Goal: Task Accomplishment & Management: Complete application form

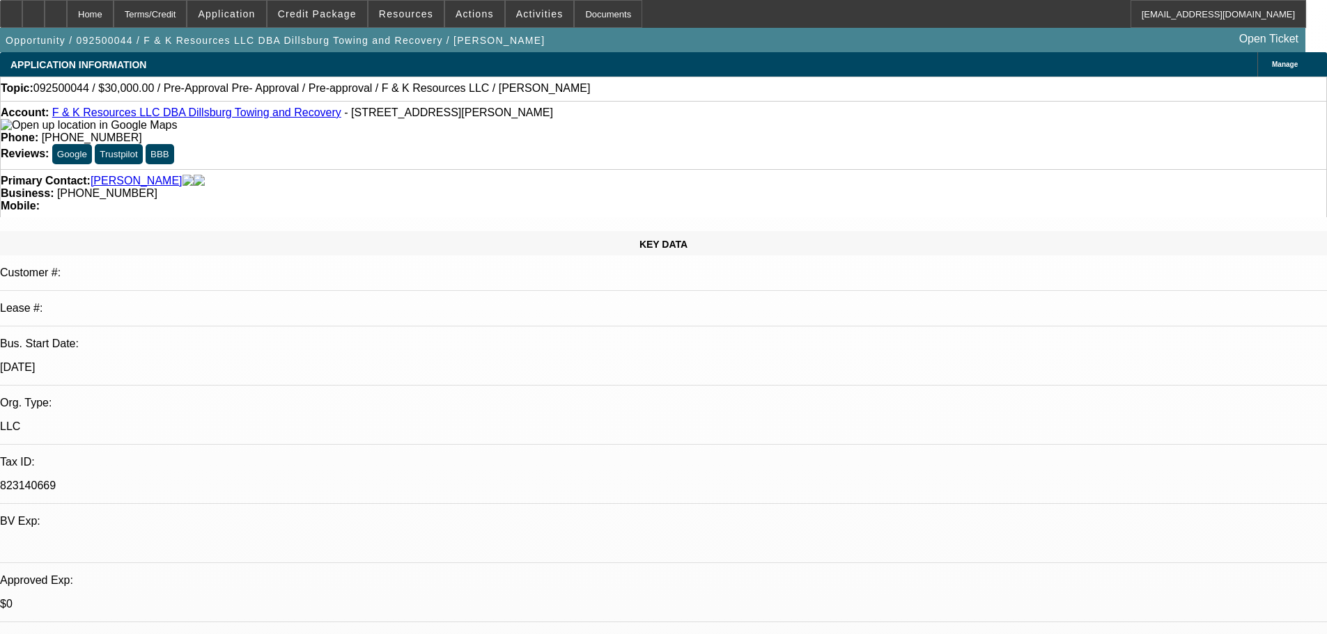
select select "0"
select select "6"
select select "0"
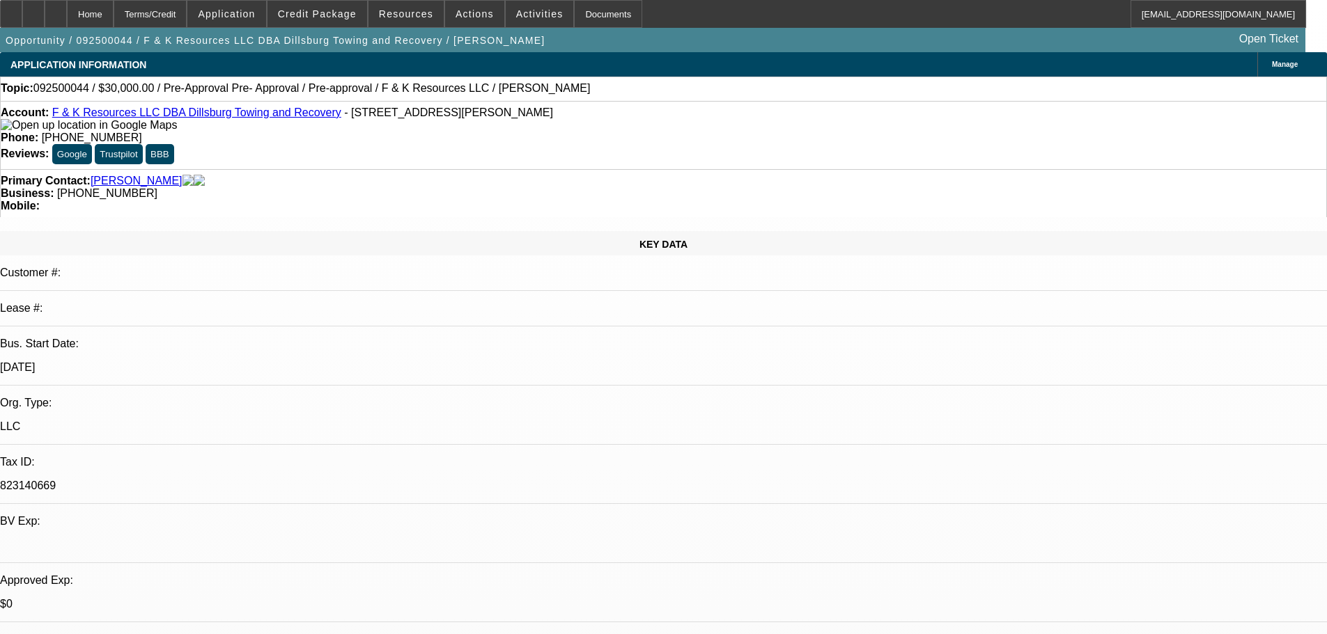
select select "0"
select select "6"
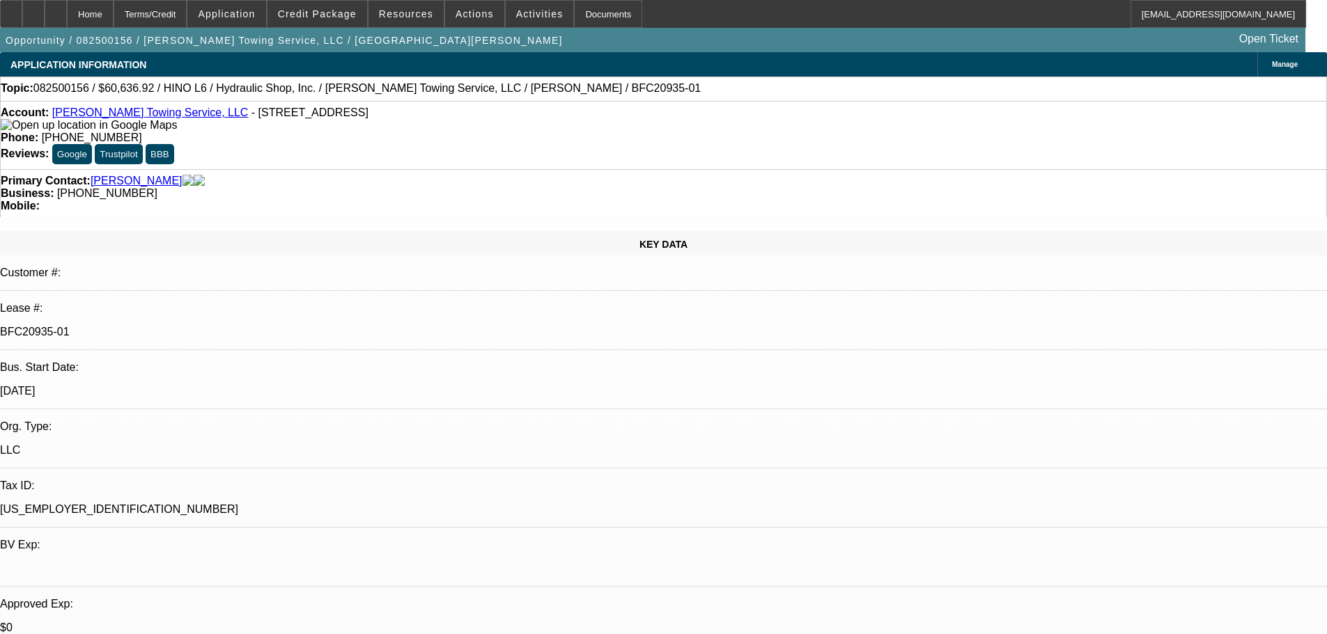
select select "0"
select select "6"
select select "0"
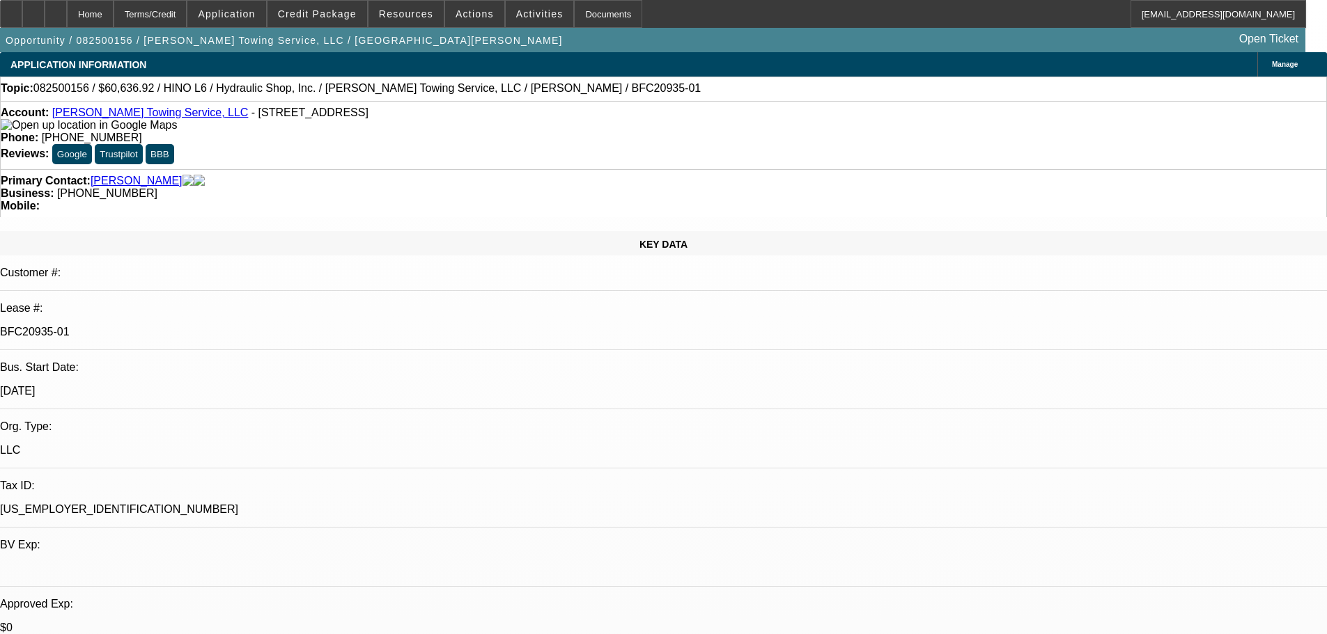
select select "0"
select select "6"
select select "0"
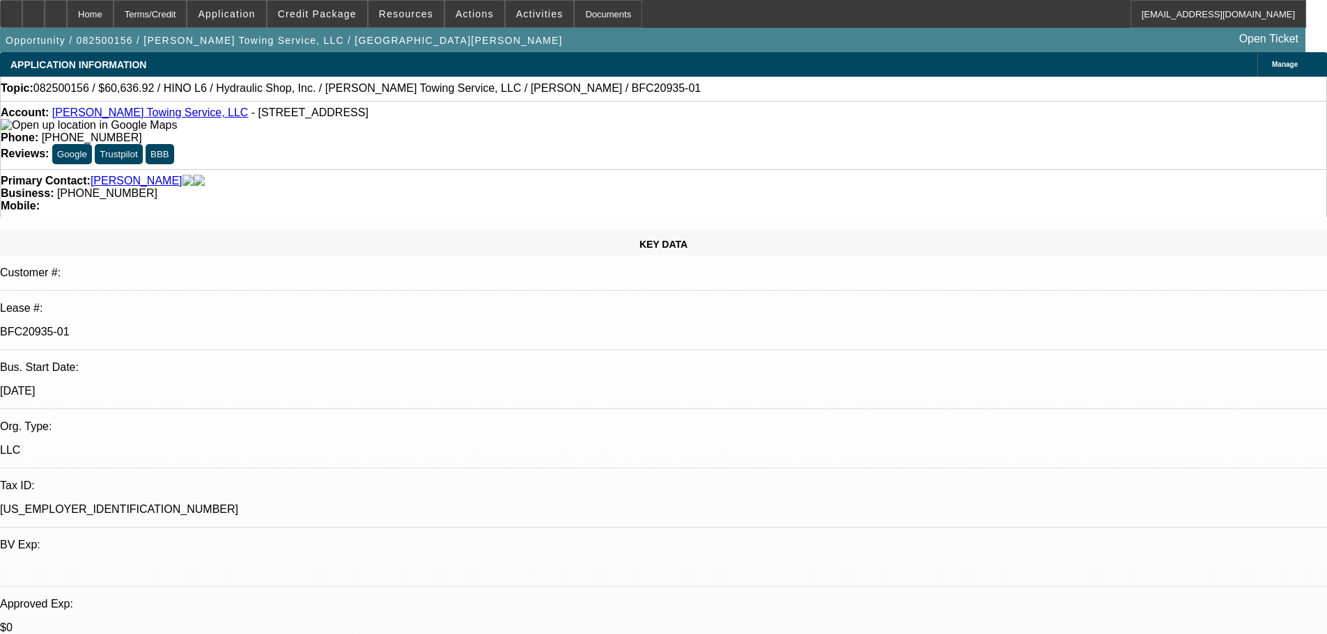
select select "0"
select select "6"
select select "0"
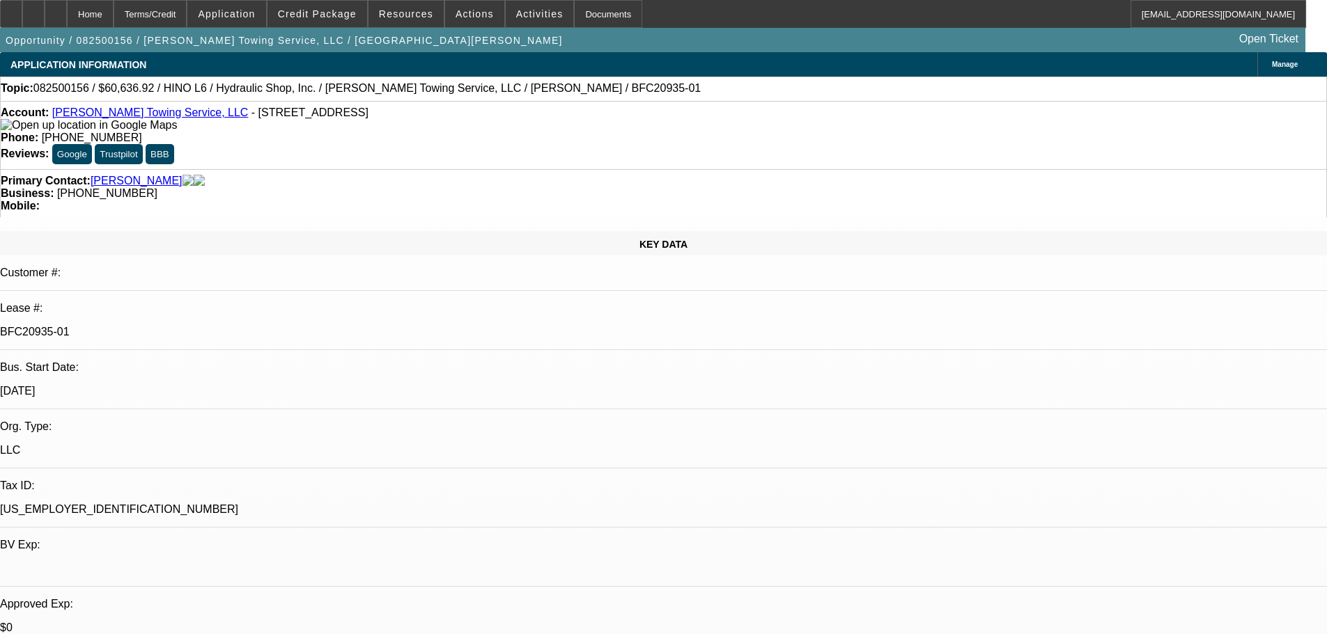
select select "6"
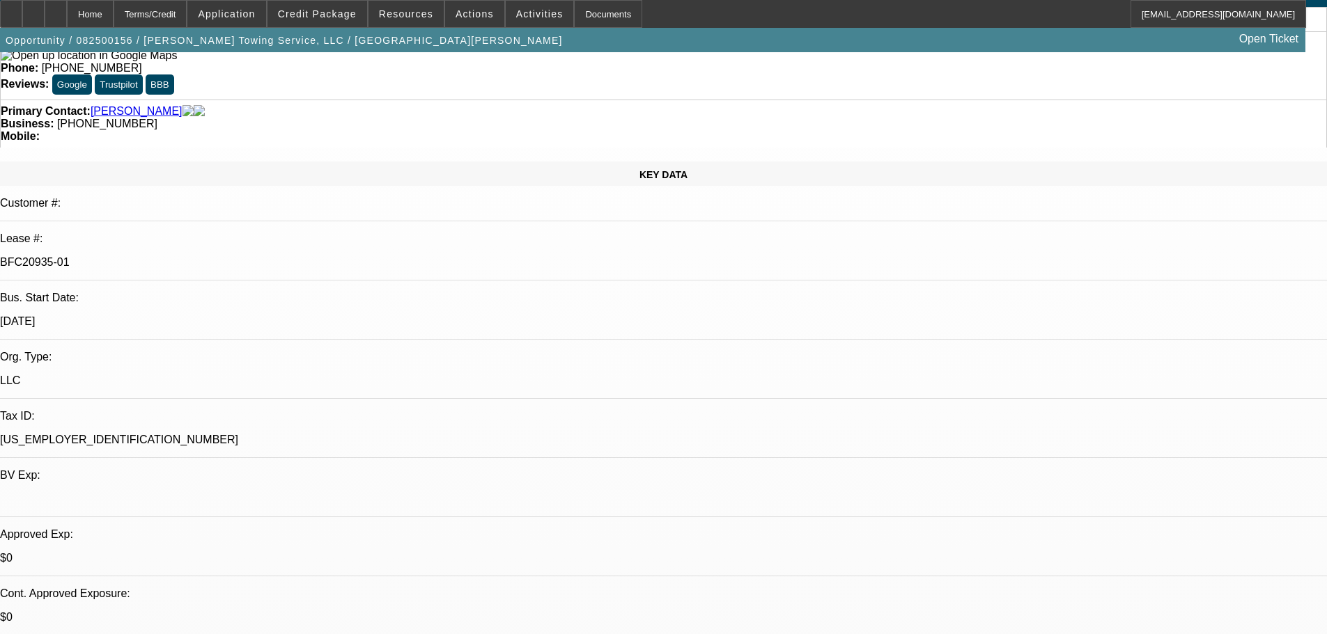
scroll to position [209, 0]
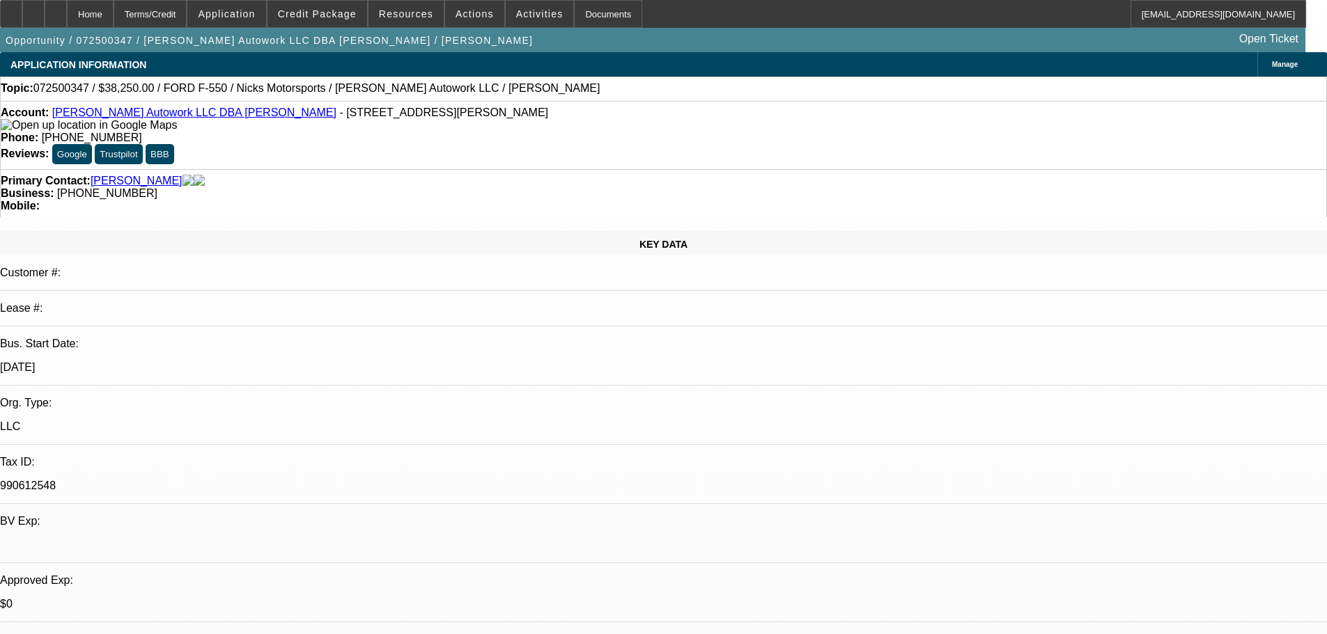
select select "0"
select select "2"
select select "0.1"
select select "4"
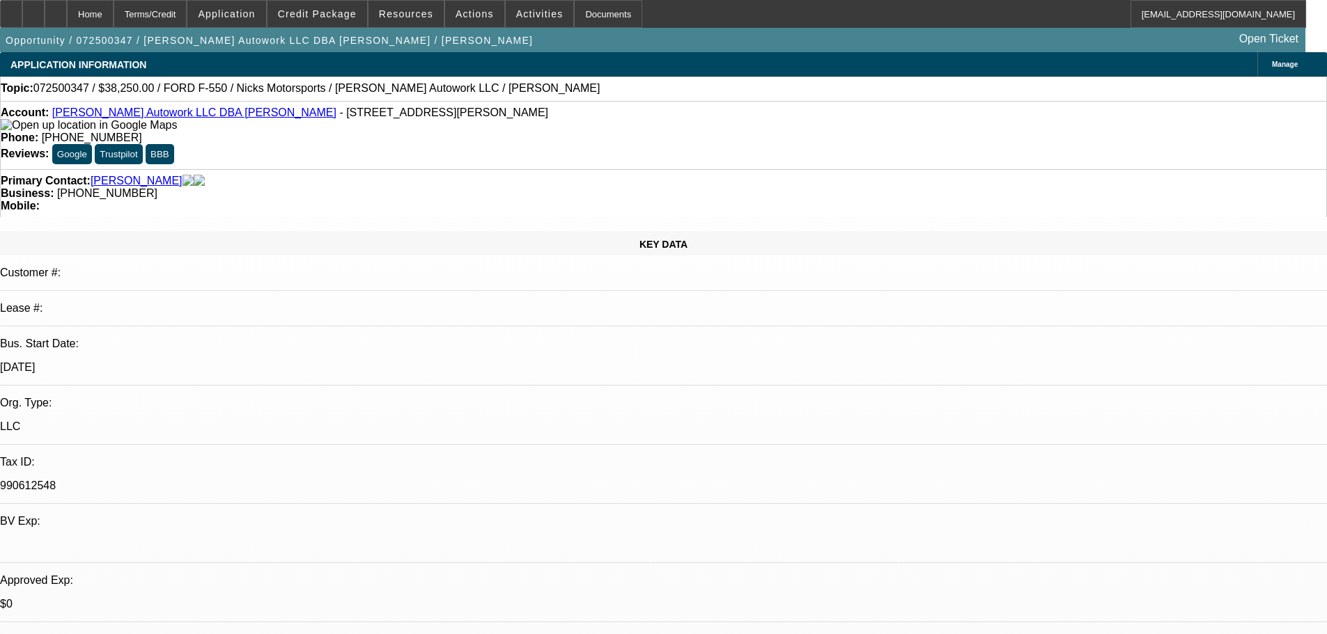
select select "0"
select select "2"
select select "0.1"
select select "4"
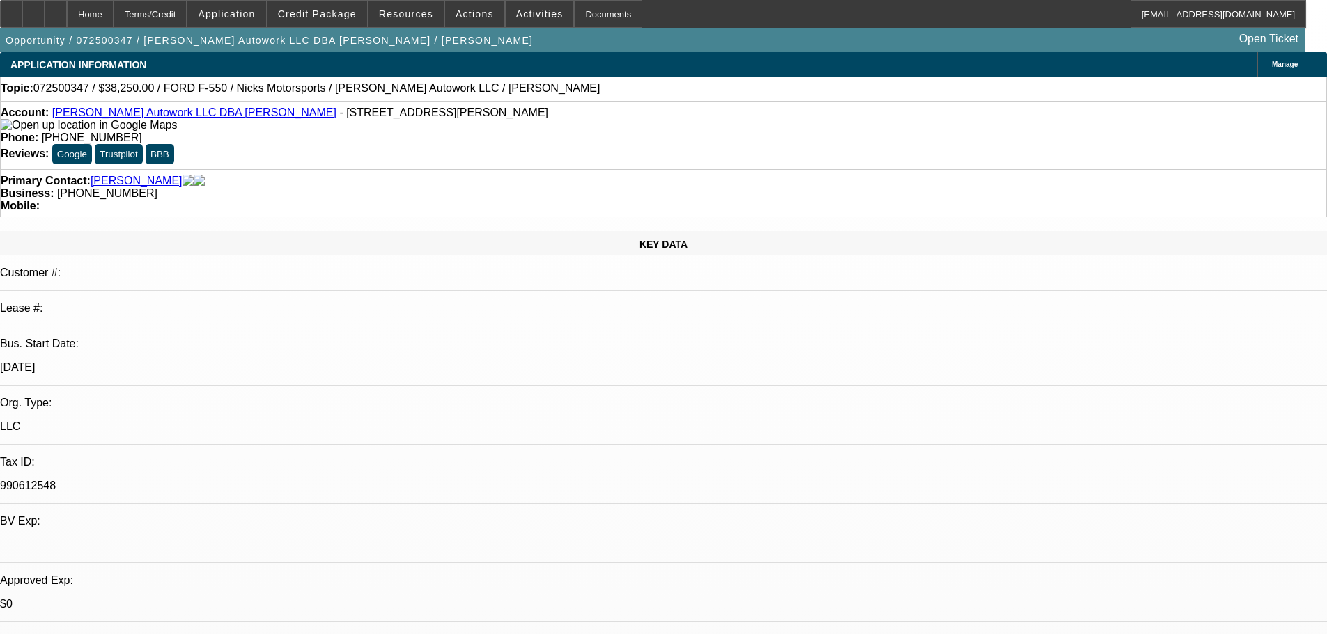
select select "0.15"
select select "2"
select select "0.1"
select select "4"
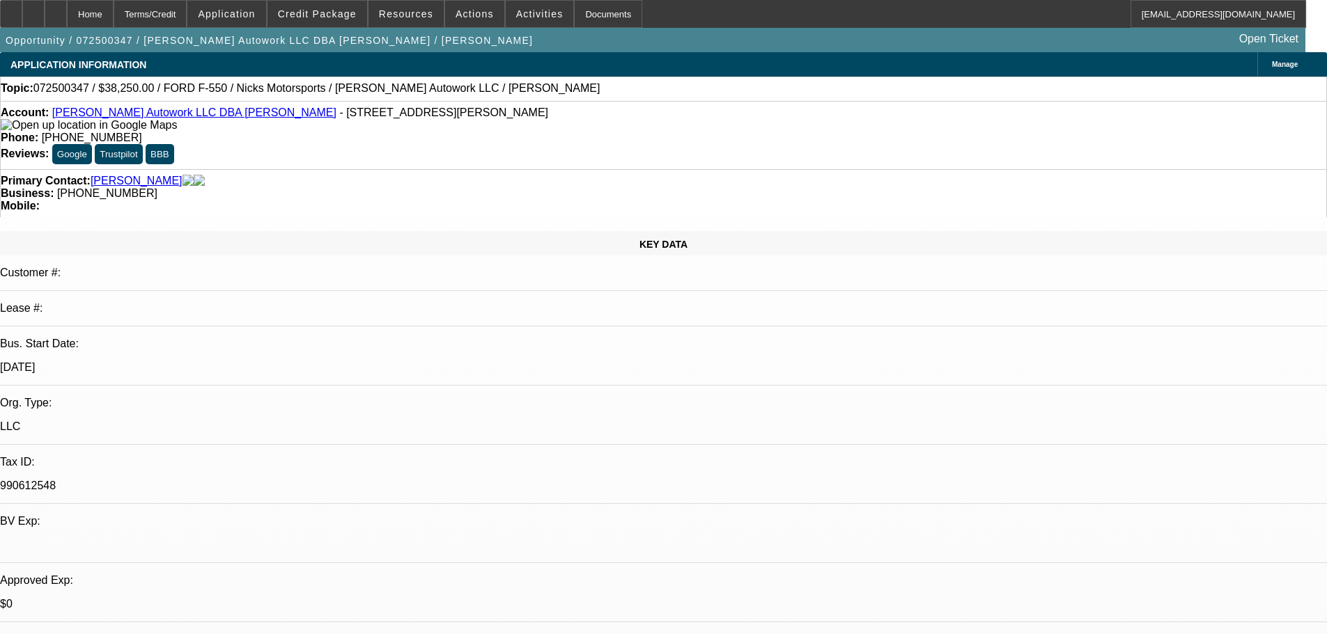
select select "0.15"
select select "2"
select select "0"
select select "6"
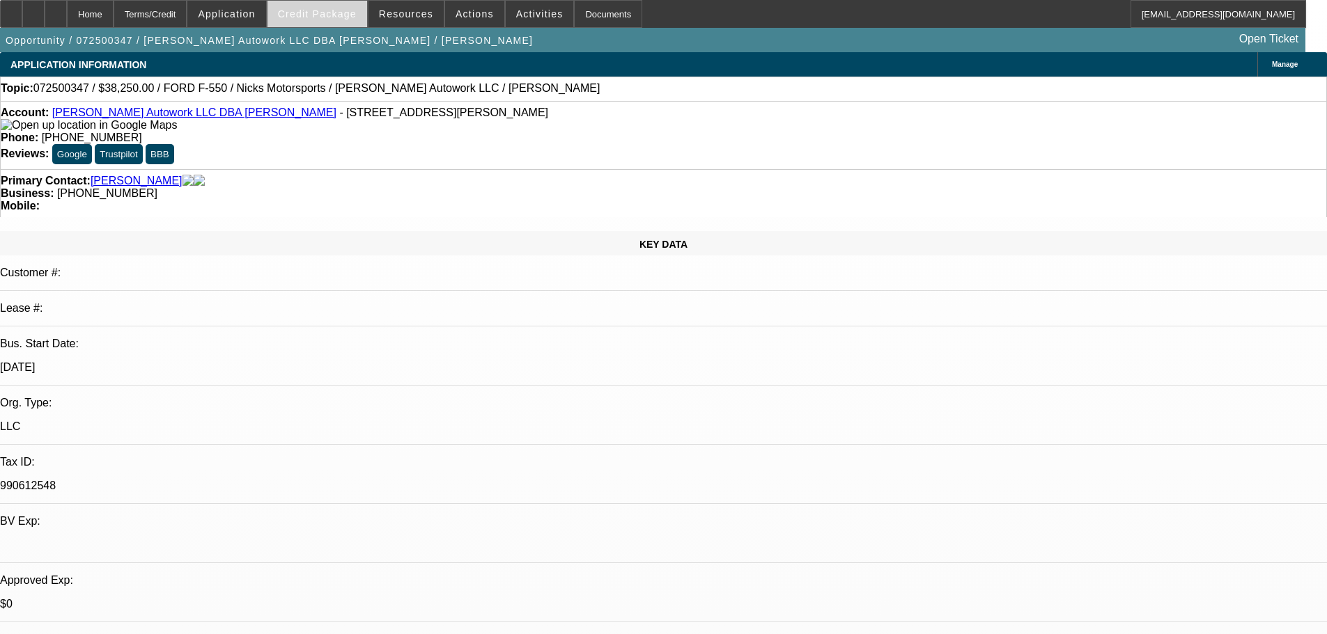
click at [321, 13] on span "Credit Package" at bounding box center [317, 13] width 79 height 11
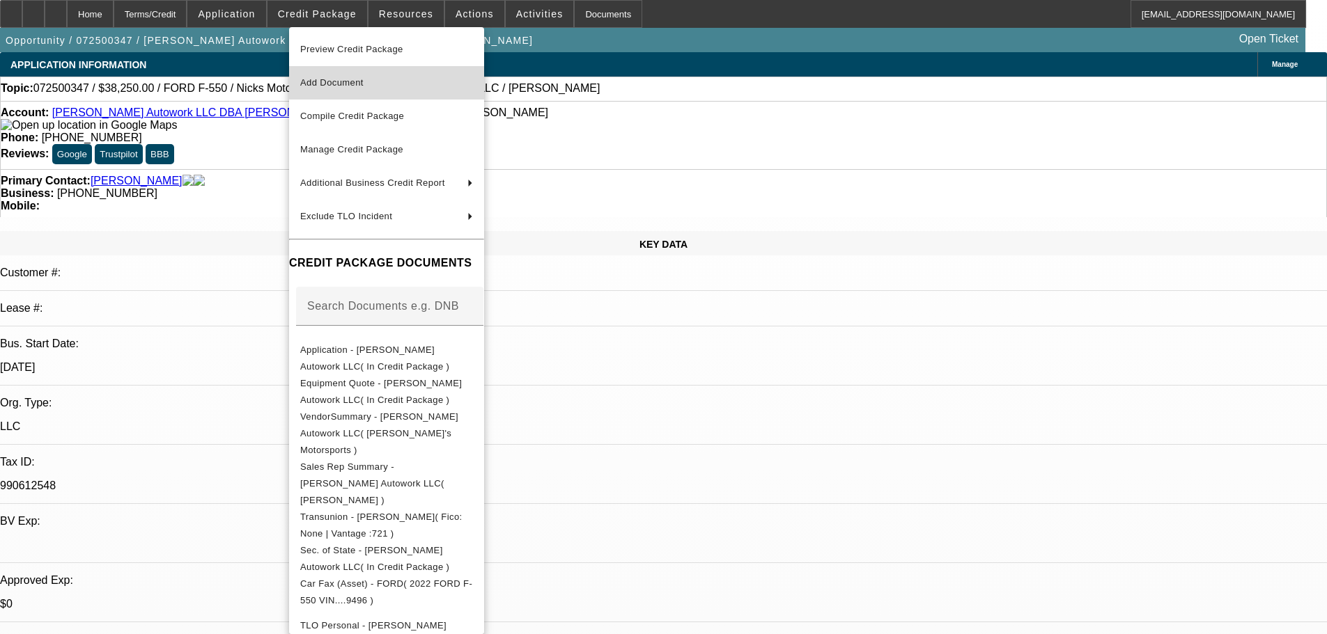
click at [384, 85] on span "Add Document" at bounding box center [386, 83] width 173 height 17
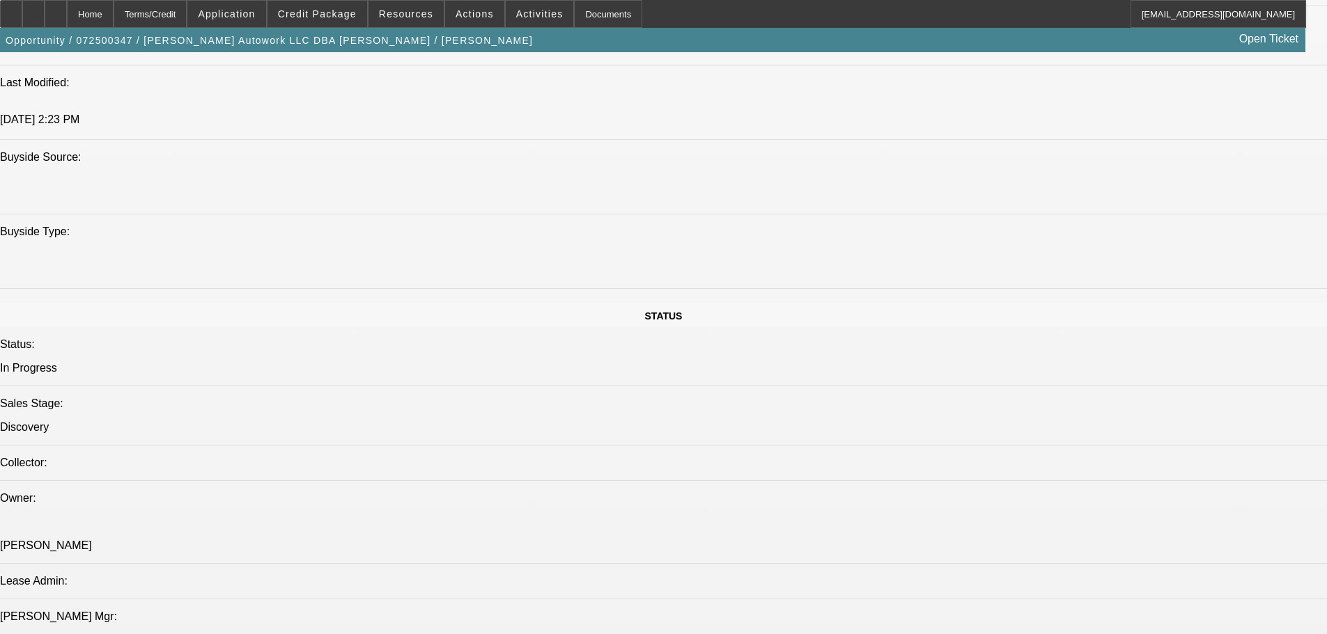
scroll to position [1323, 0]
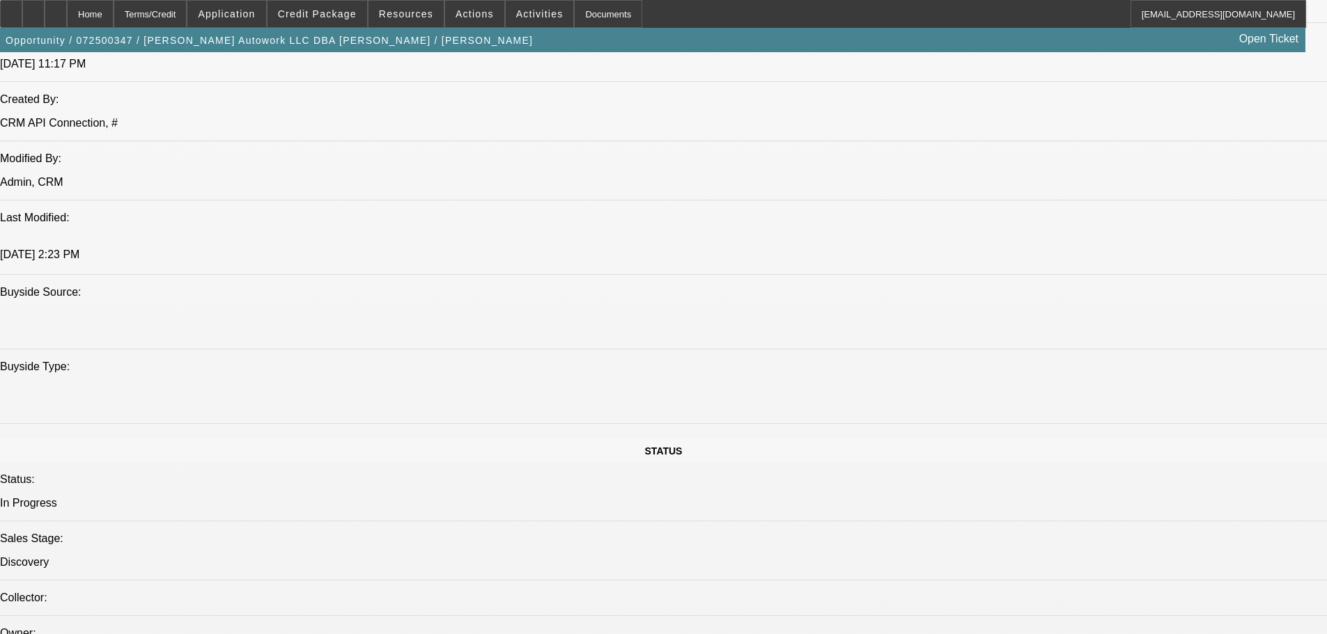
scroll to position [1045, 0]
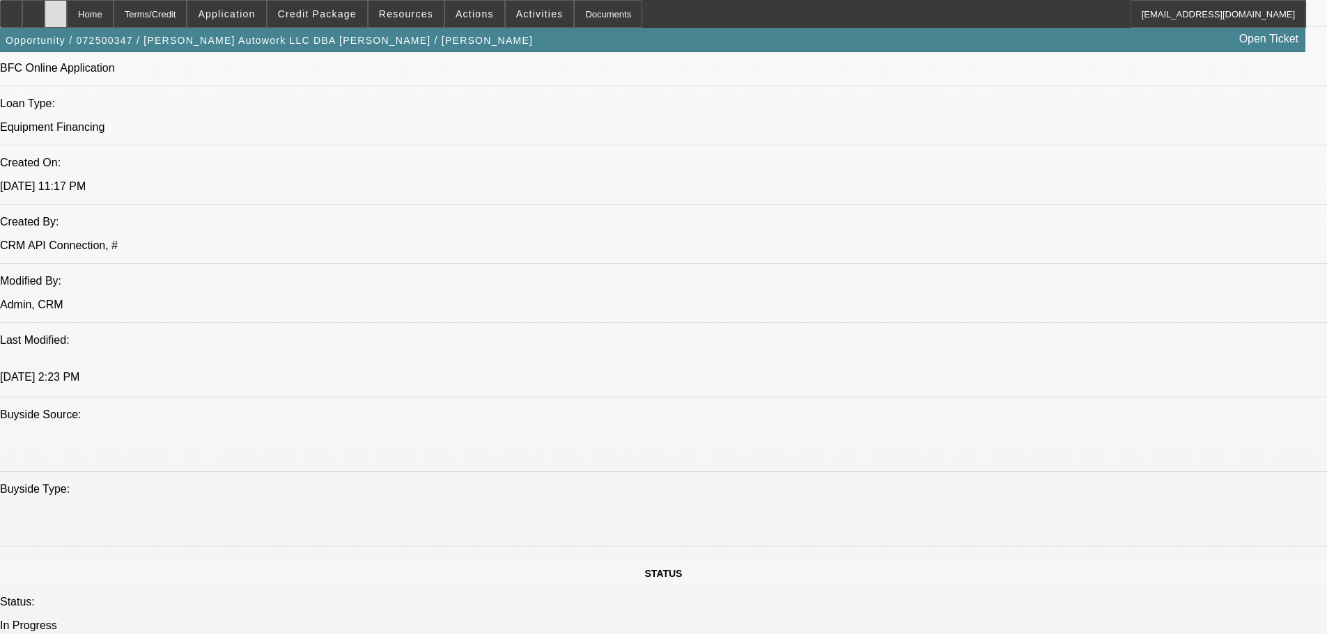
click at [56, 9] on icon at bounding box center [56, 9] width 0 height 0
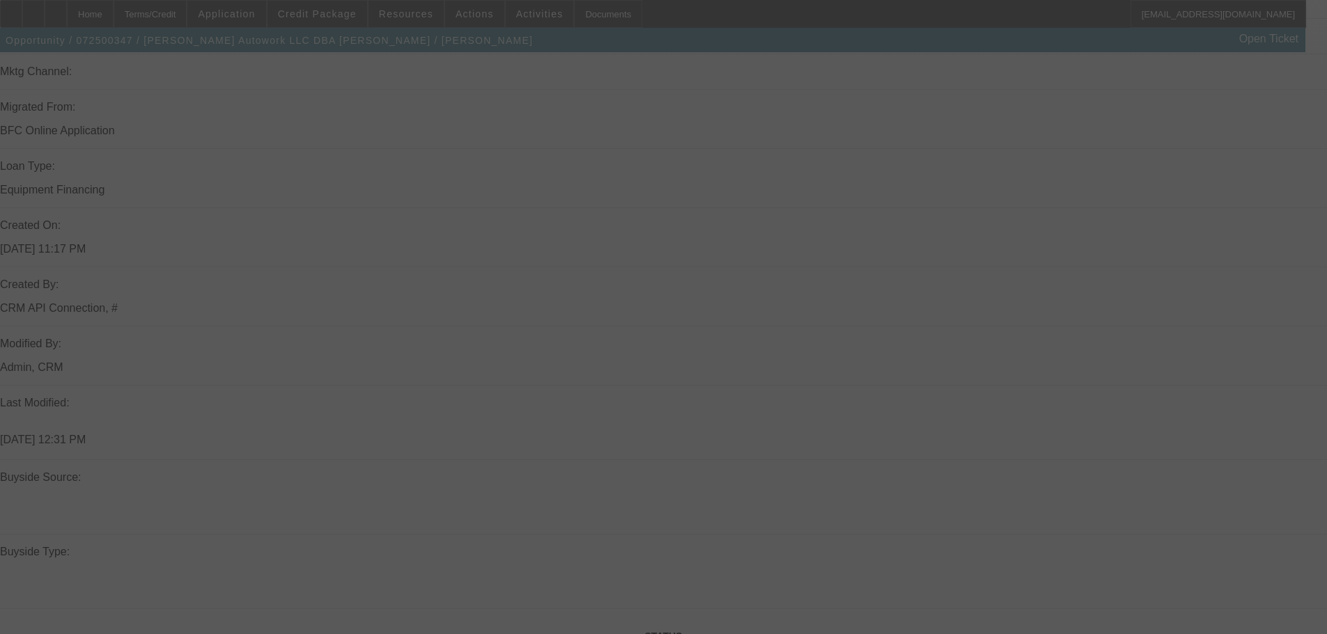
scroll to position [1118, 0]
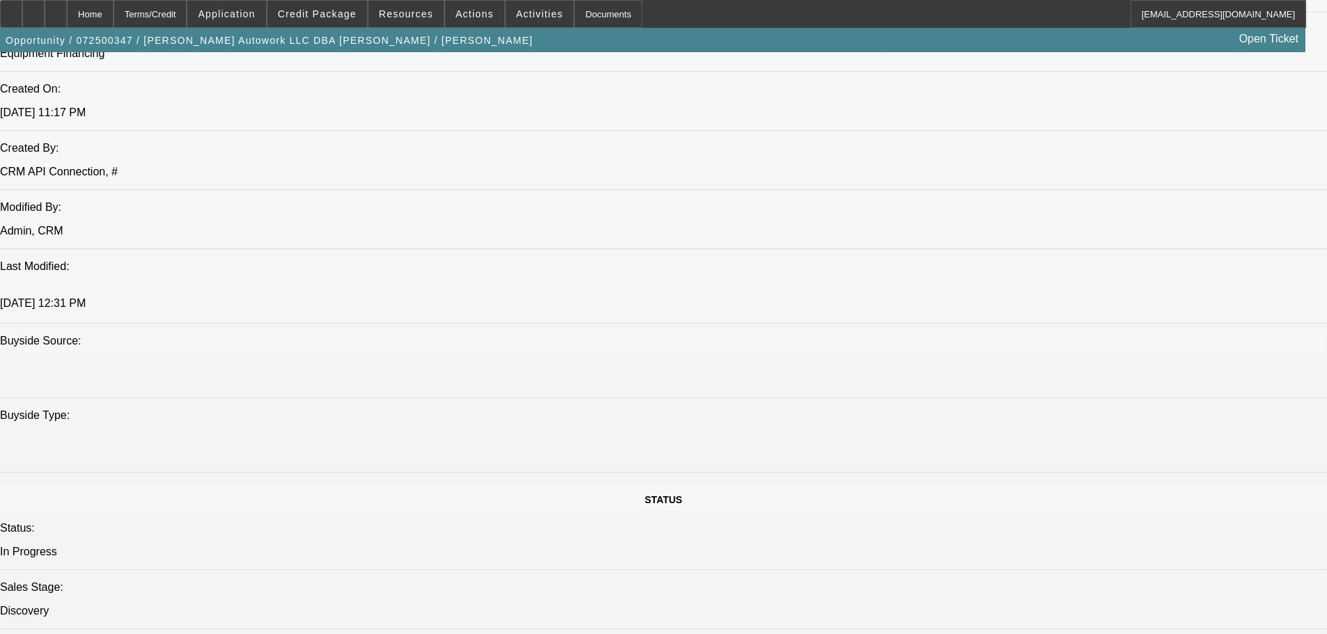
select select "0"
select select "2"
select select "0.1"
select select "4"
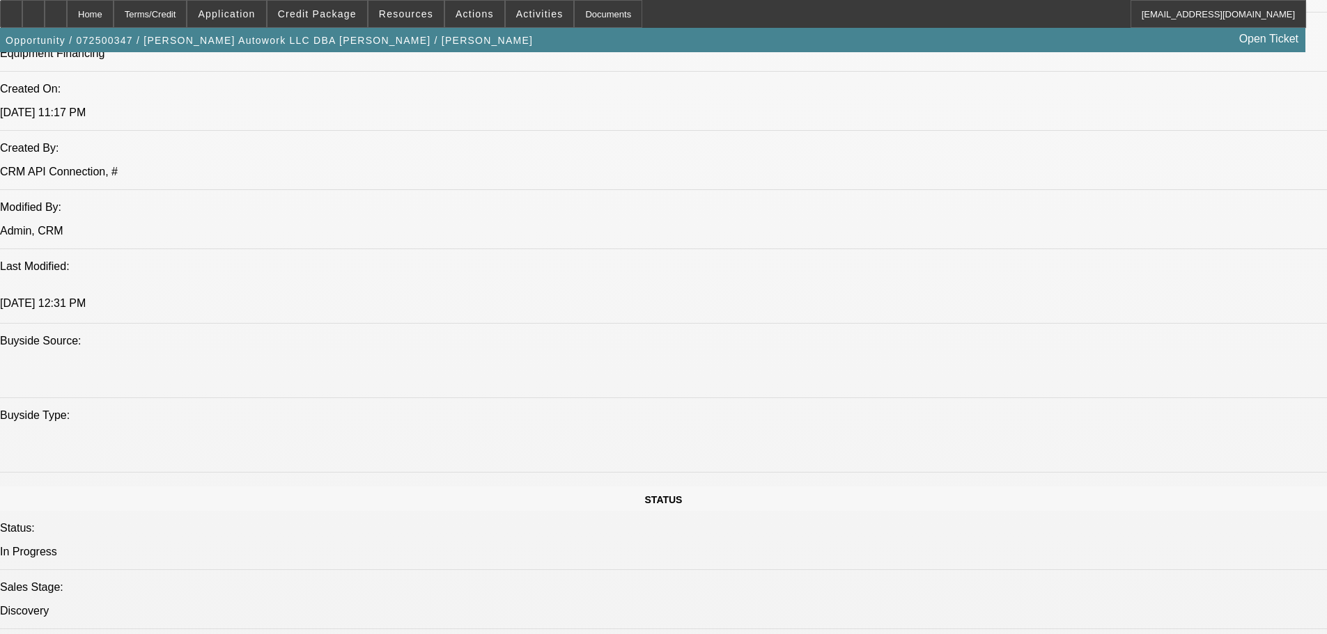
select select "0"
select select "2"
select select "0.1"
select select "4"
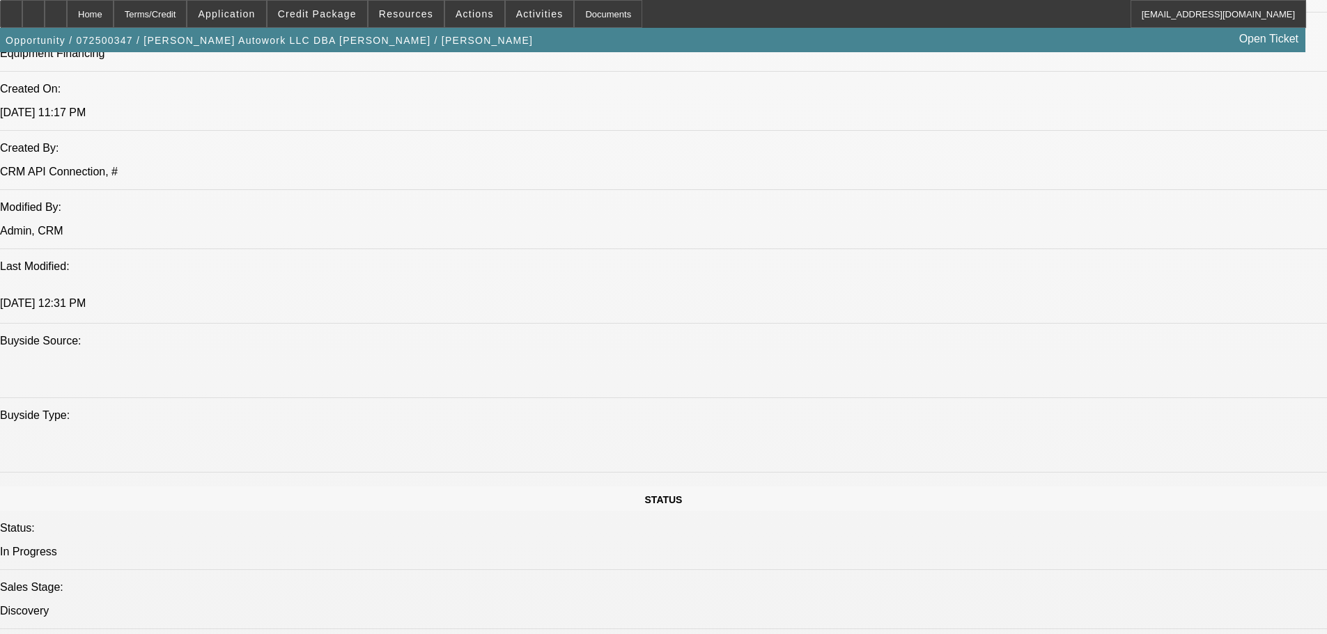
select select "0.15"
select select "2"
select select "0.1"
select select "4"
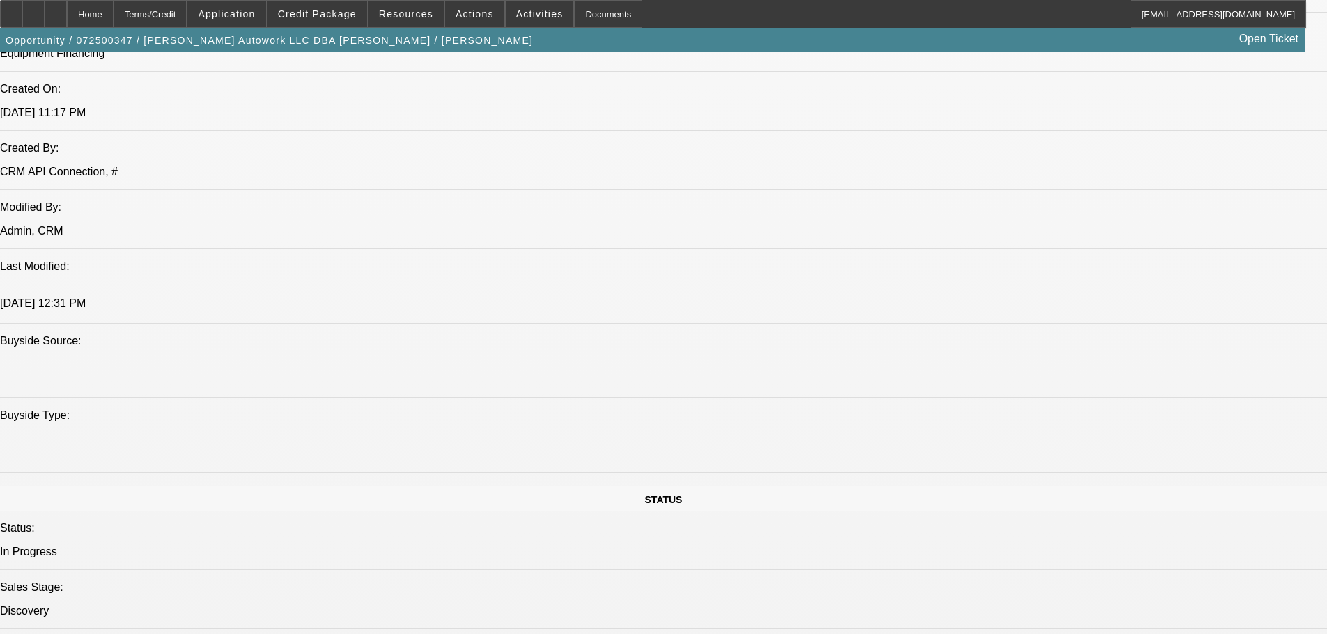
select select "0.15"
select select "2"
select select "0"
select select "6"
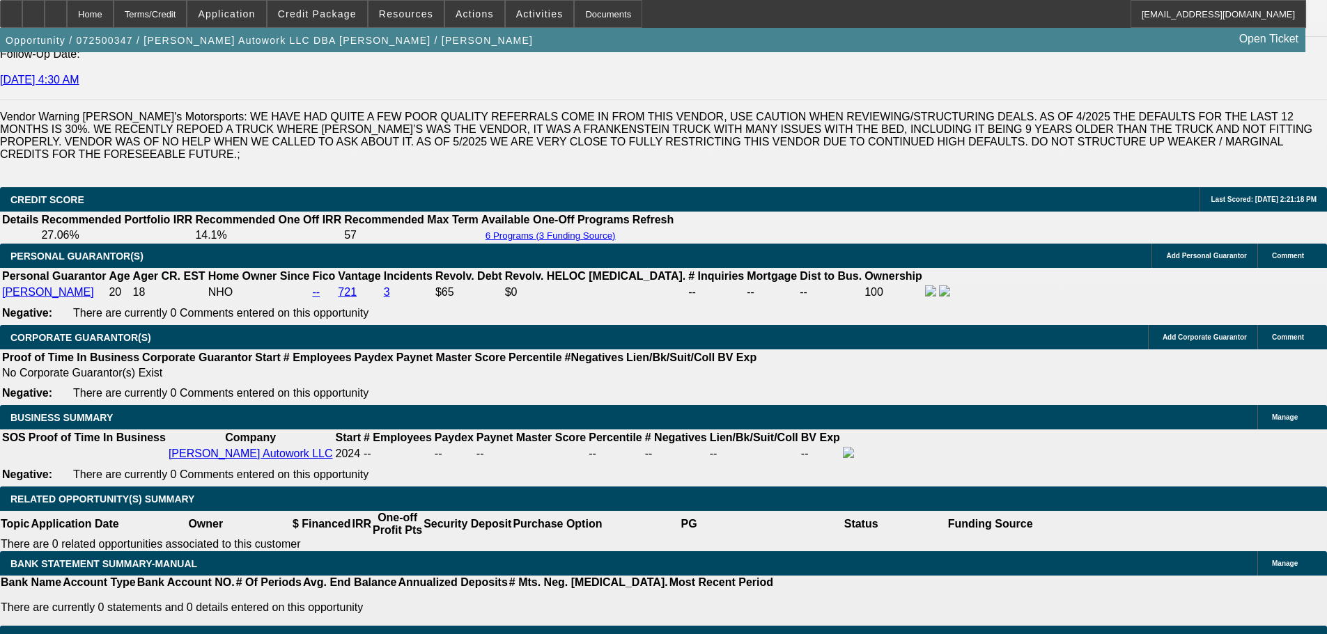
scroll to position [1954, 0]
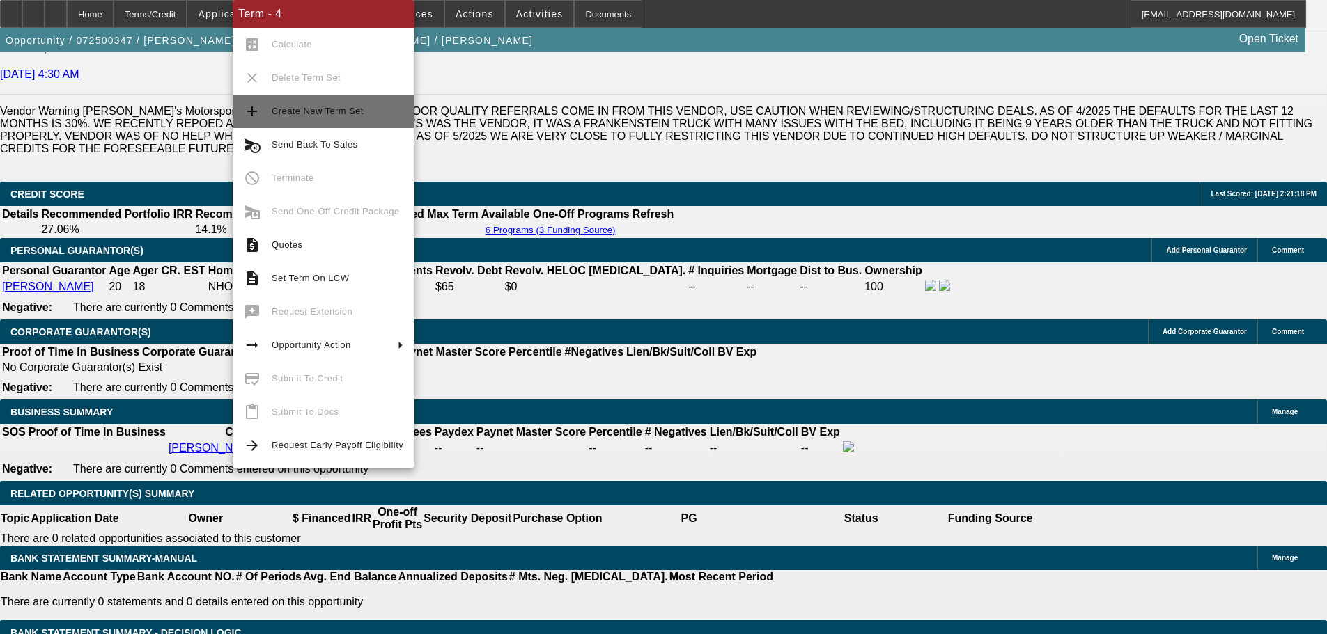
click at [332, 118] on span "Create New Term Set" at bounding box center [338, 111] width 132 height 17
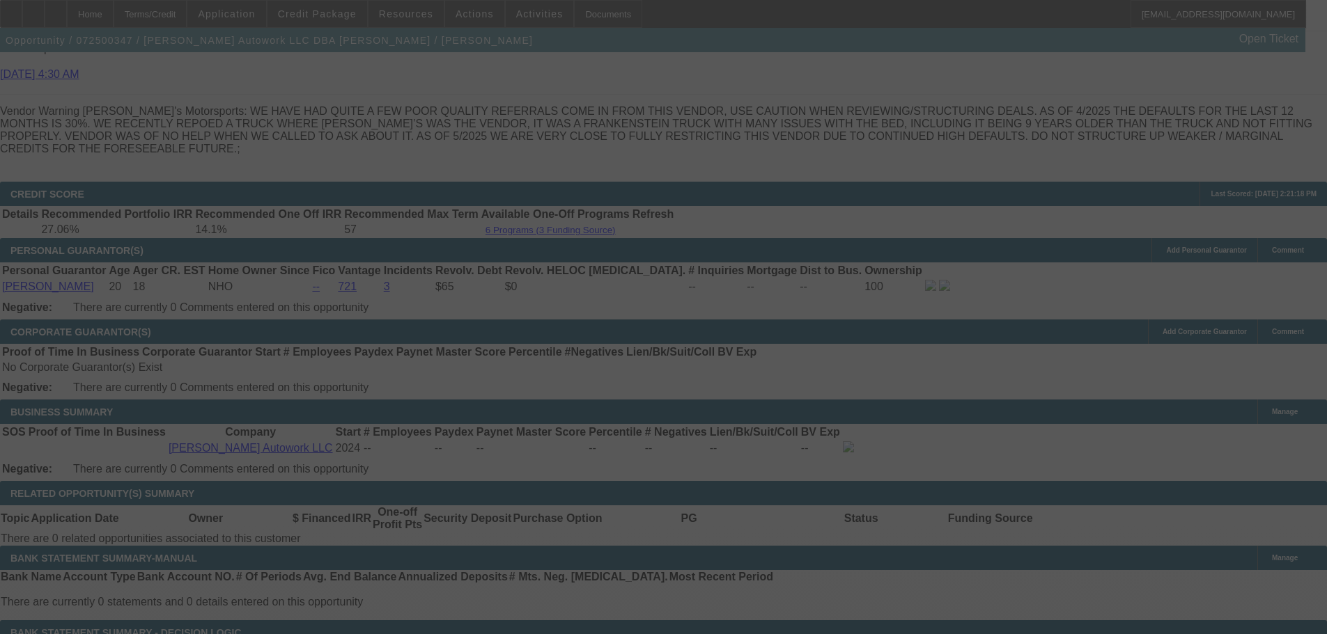
scroll to position [2001, 0]
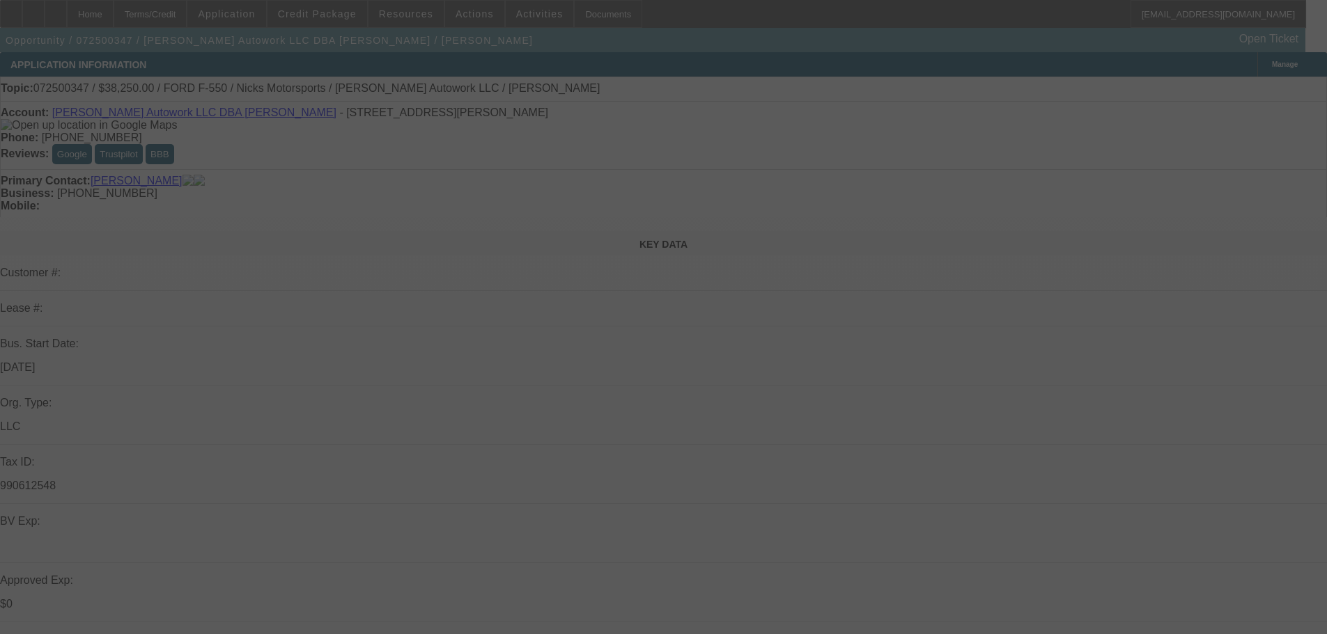
select select "0"
select select "2"
select select "0.1"
select select "4"
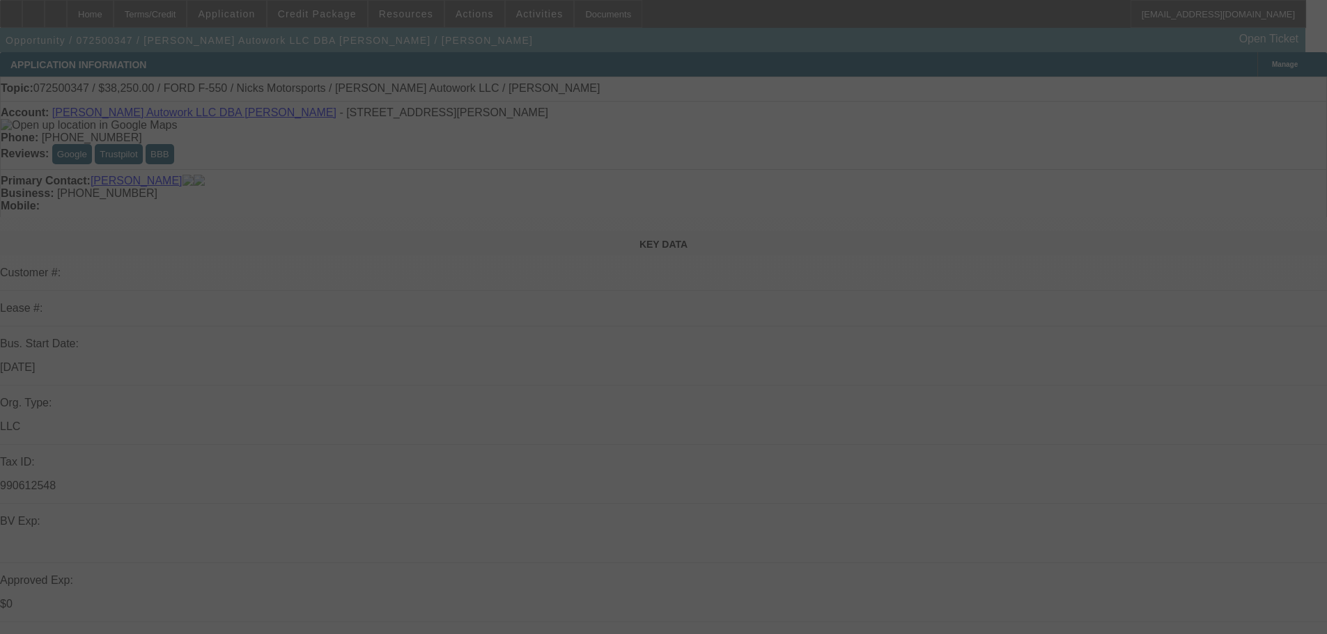
select select "0"
select select "2"
select select "0.1"
select select "4"
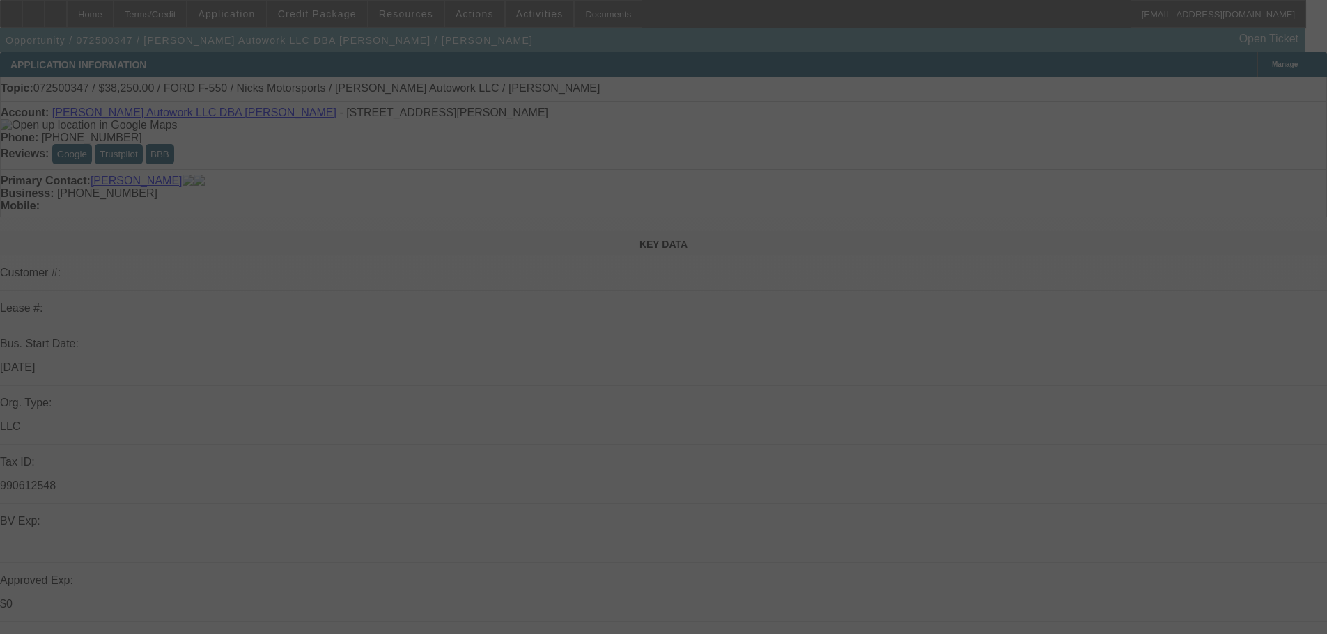
select select "0"
select select "2"
select select "0.1"
select select "4"
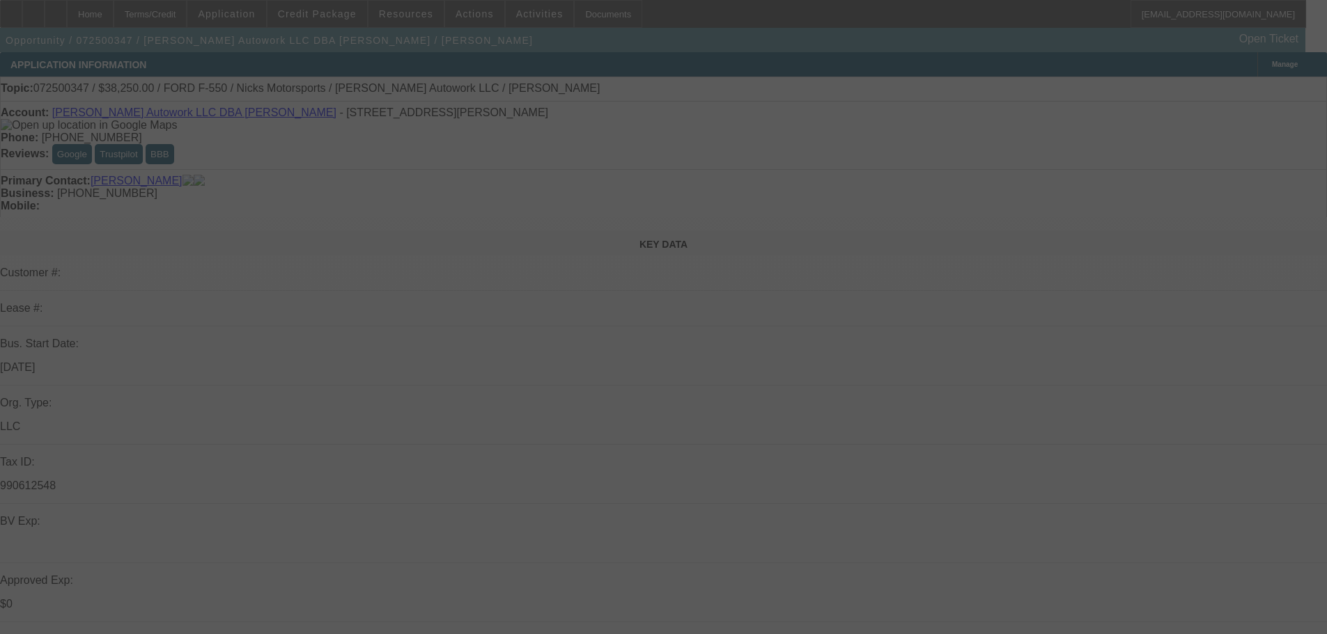
select select "0.15"
select select "2"
select select "0.1"
select select "4"
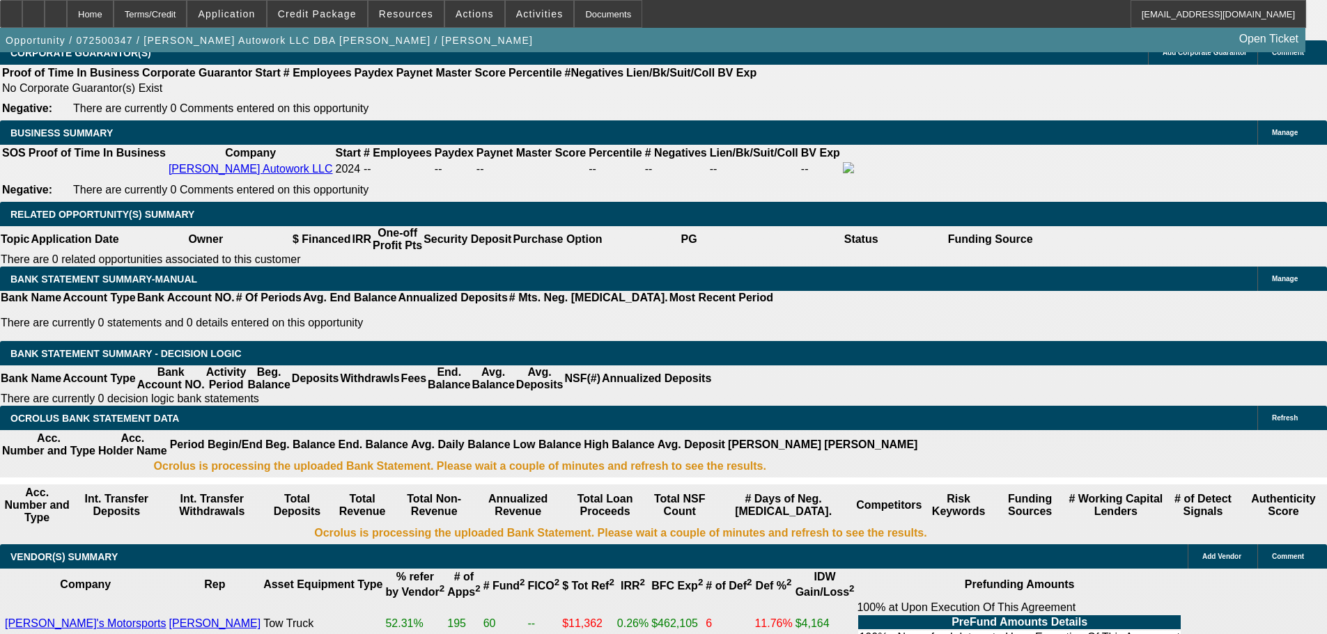
scroll to position [2089, 0]
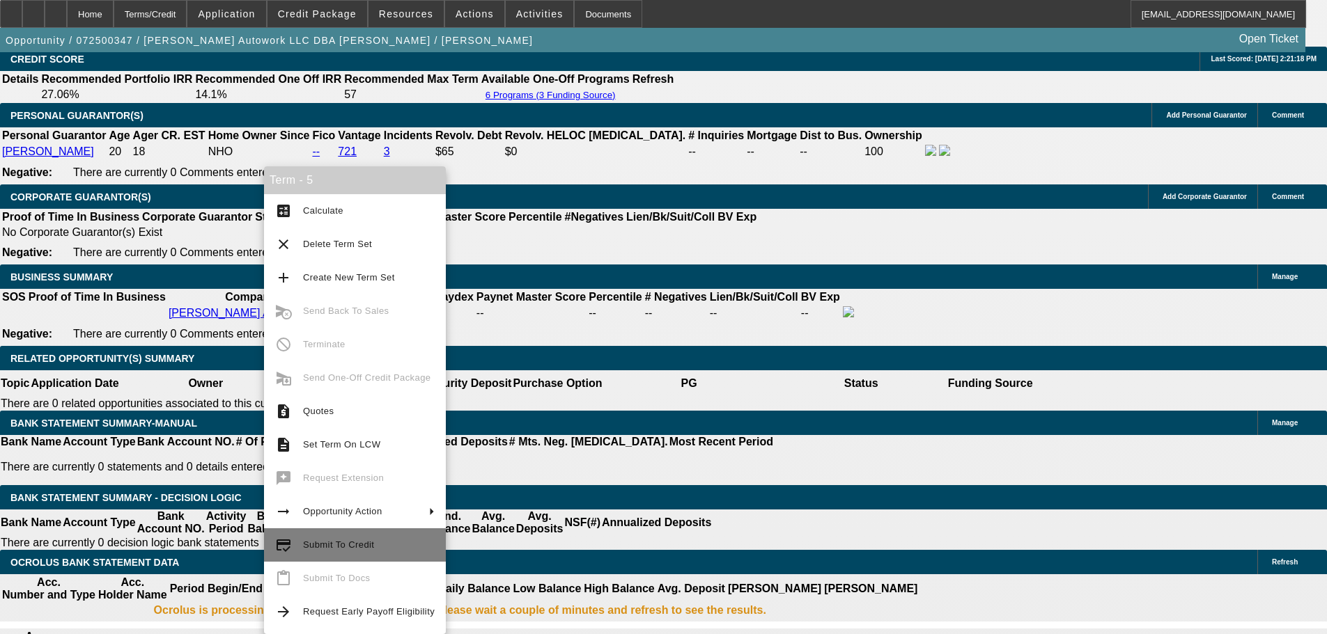
click at [375, 539] on span "Submit To Credit" at bounding box center [369, 545] width 132 height 17
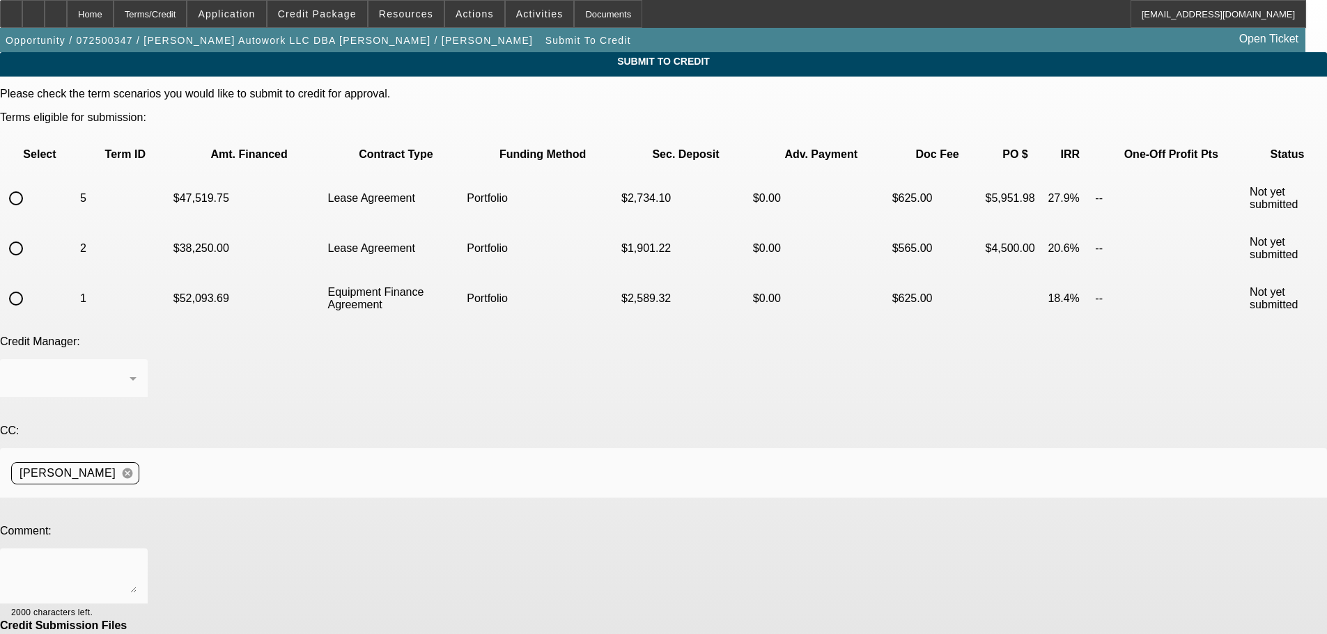
click at [30, 185] on input "radio" at bounding box center [16, 199] width 28 height 28
radio input "true"
click at [136, 560] on textarea at bounding box center [73, 576] width 125 height 33
click at [136, 560] on textarea "Hey George, I attached" at bounding box center [73, 576] width 125 height 33
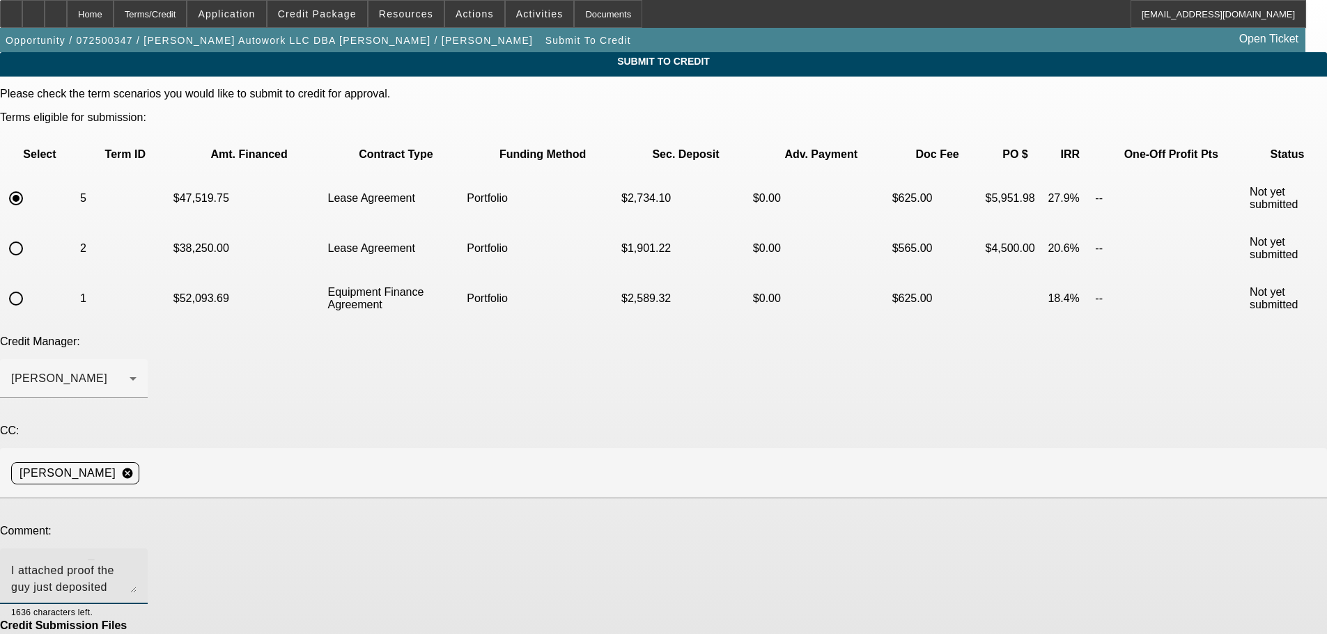
scroll to position [17, 0]
drag, startPoint x: 398, startPoint y: 431, endPoint x: 139, endPoint y: 430, distance: 259.7
click at [139, 525] on div "Comment: Hey George, I attached proof the guy just deposited $15K in his accoun…" at bounding box center [663, 572] width 1327 height 95
type textarea "Hey George, I attached proof the guy just deposited $15K in his account to show…"
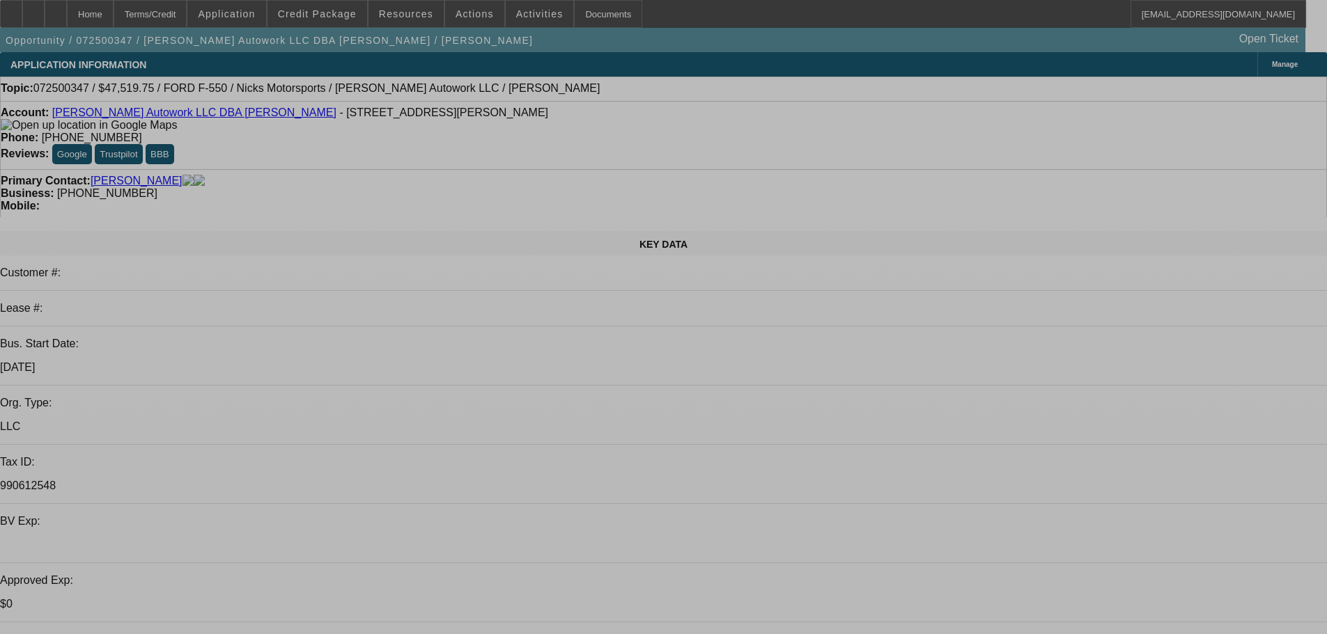
select select "0"
select select "2"
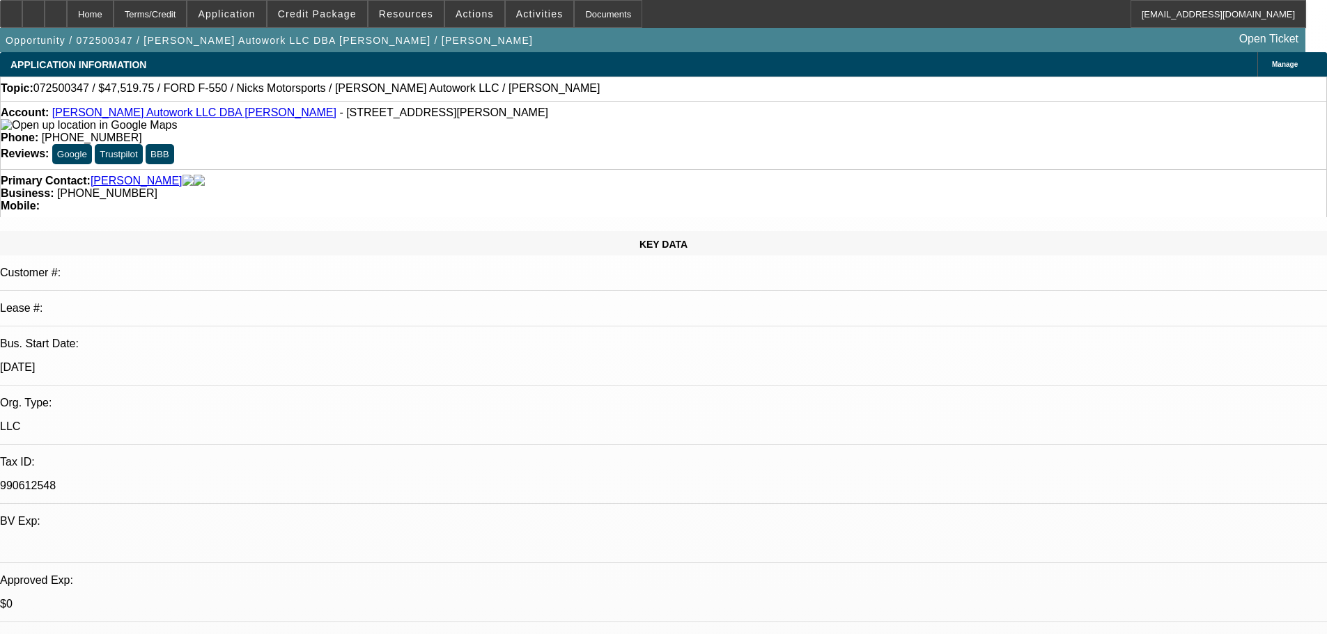
select select "2"
select select "0.1"
select select "4"
select select "0"
select select "2"
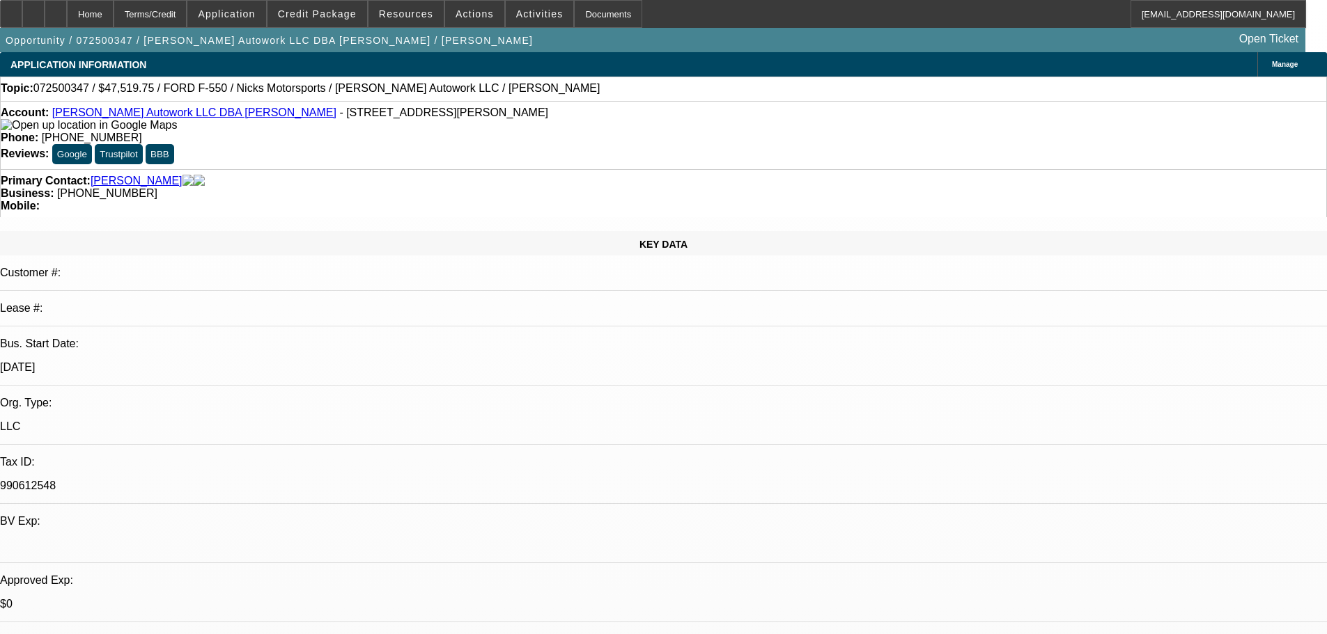
select select "2"
select select "0.1"
select select "4"
select select "0"
select select "2"
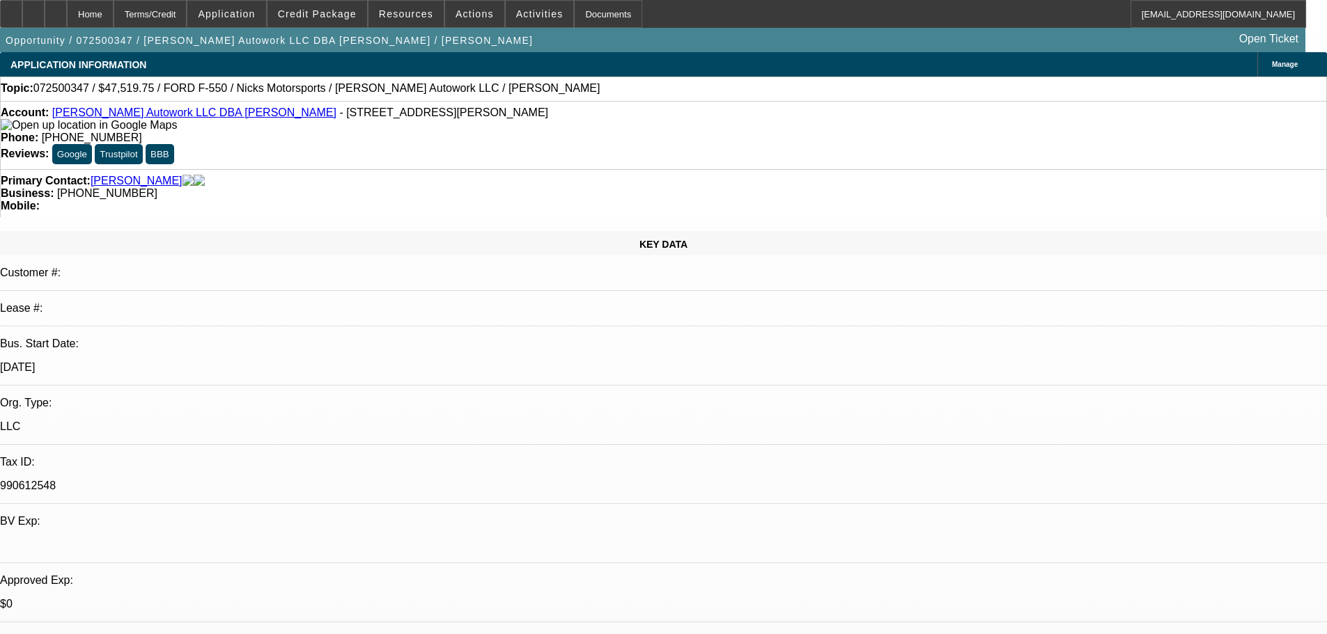
select select "2"
select select "0.1"
select select "4"
select select "0.15"
select select "2"
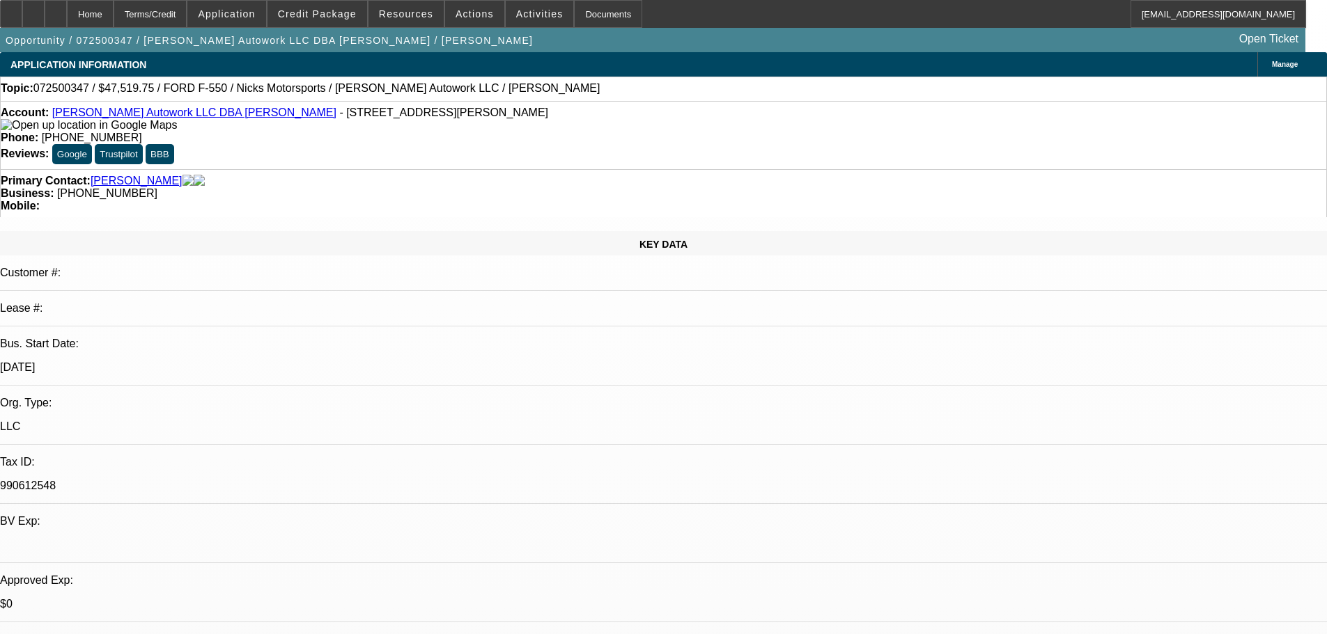
select select "2"
select select "0.1"
select select "4"
